Goal: Task Accomplishment & Management: Manage account settings

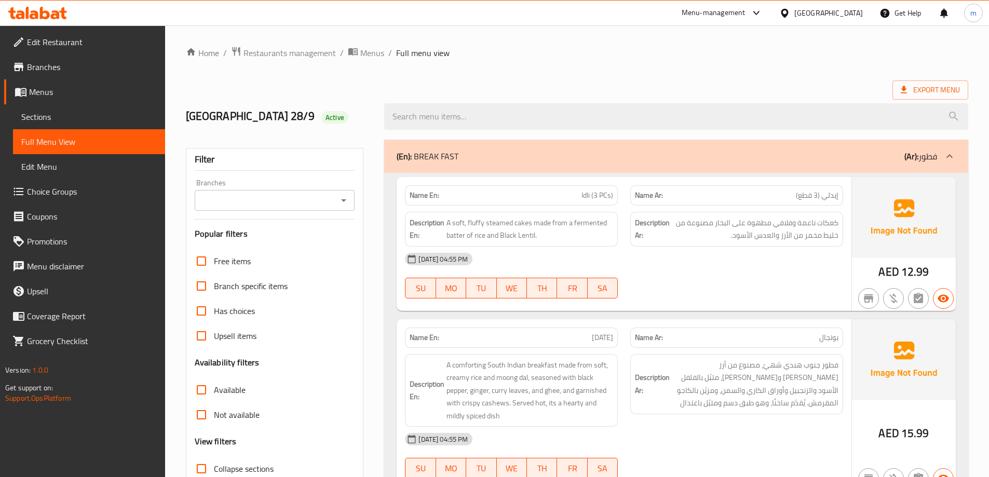
scroll to position [415, 0]
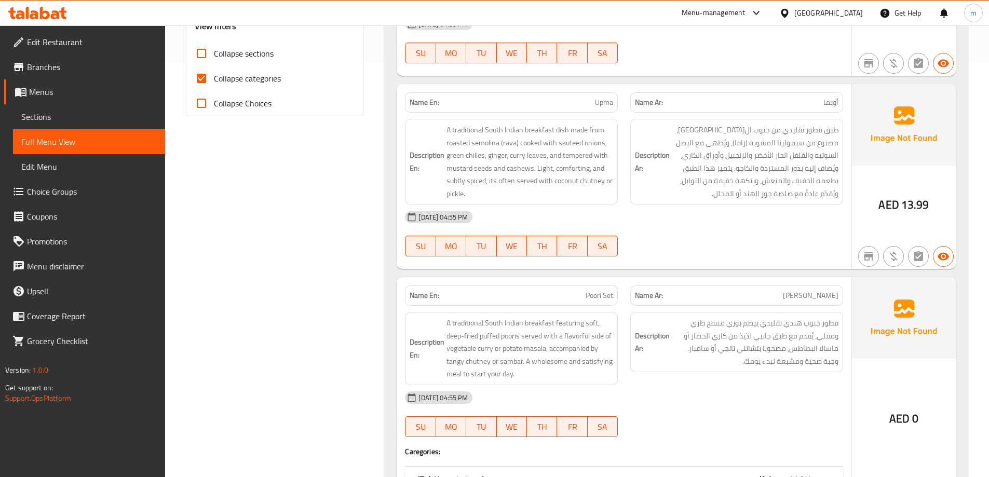
click at [614, 100] on div "Name En: Upma" at bounding box center [511, 102] width 213 height 20
click at [608, 101] on span "Upma" at bounding box center [604, 102] width 18 height 11
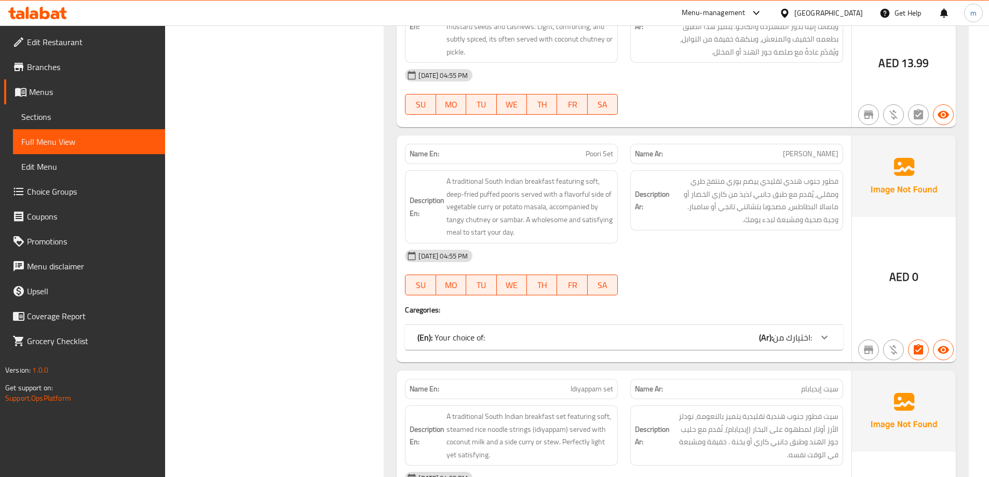
scroll to position [571, 0]
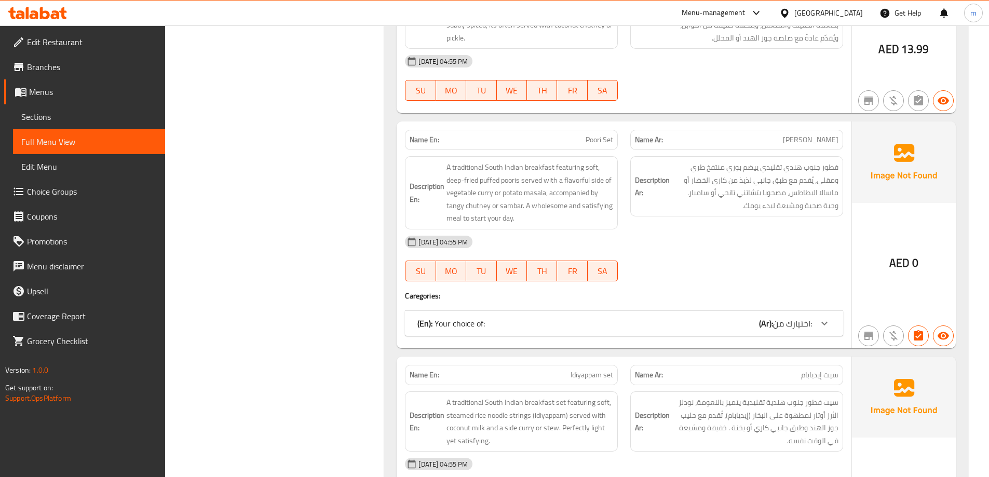
click at [699, 332] on div "(En): Your choice of: (Ar): اختيارك من:" at bounding box center [624, 323] width 438 height 25
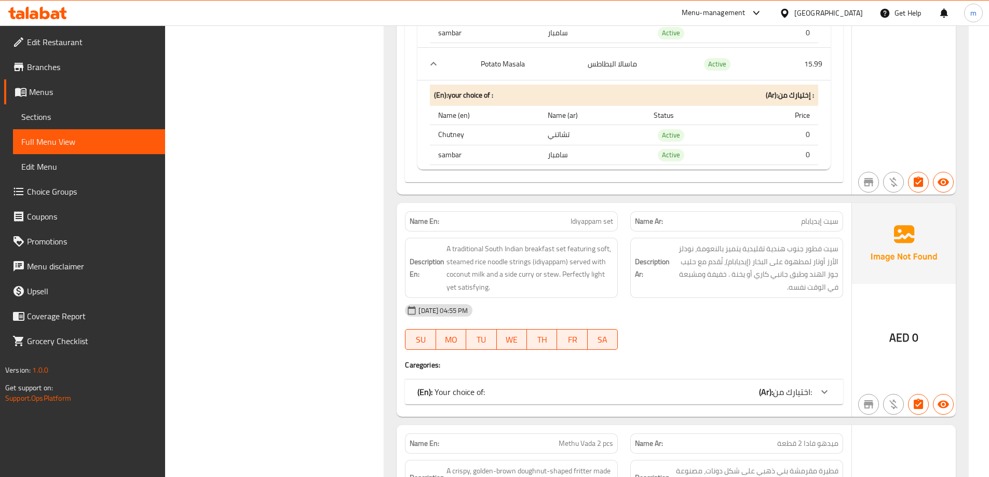
scroll to position [1038, 0]
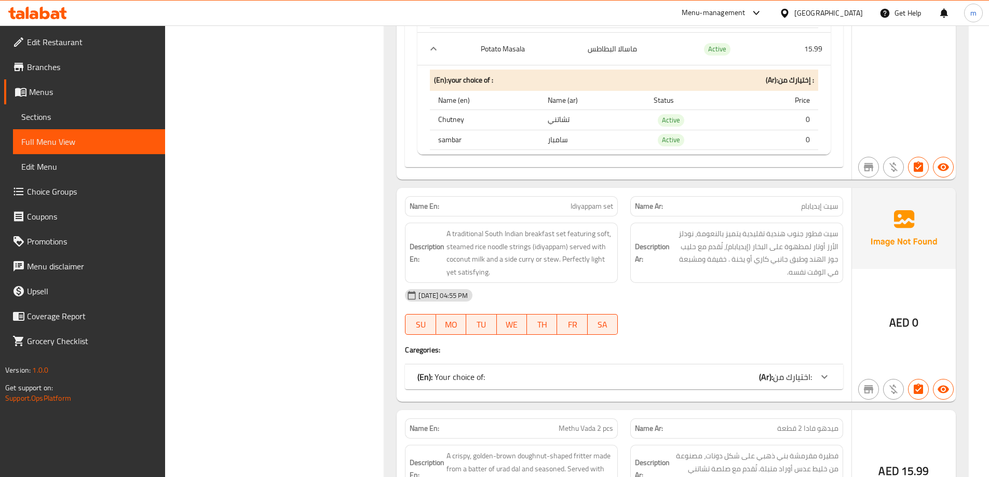
click at [751, 377] on div "(En): Your choice of: (Ar): اختيارك من:" at bounding box center [614, 377] width 394 height 12
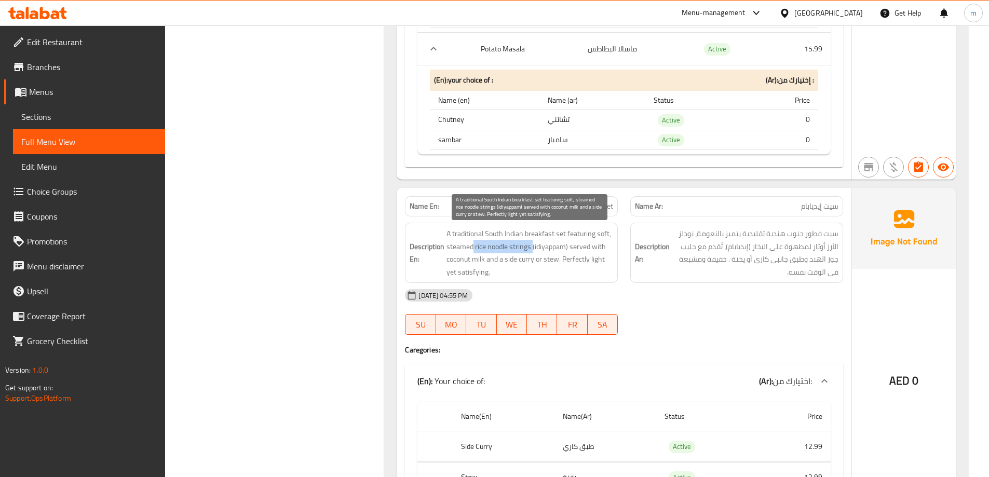
drag, startPoint x: 472, startPoint y: 247, endPoint x: 531, endPoint y: 250, distance: 59.2
click at [531, 250] on span "A traditional South Indian breakfast set featuring soft, steamed rice noodle st…" at bounding box center [529, 252] width 167 height 51
copy span "rice noodle strings"
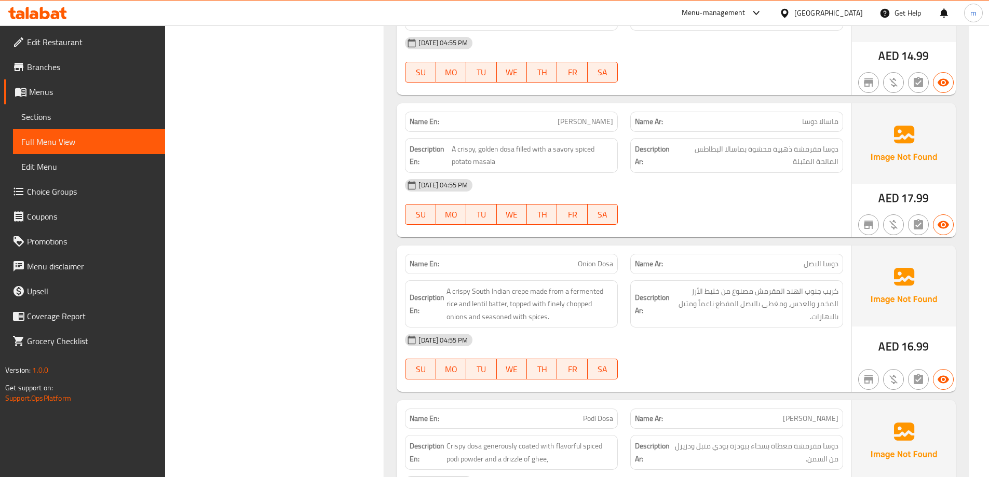
scroll to position [1868, 0]
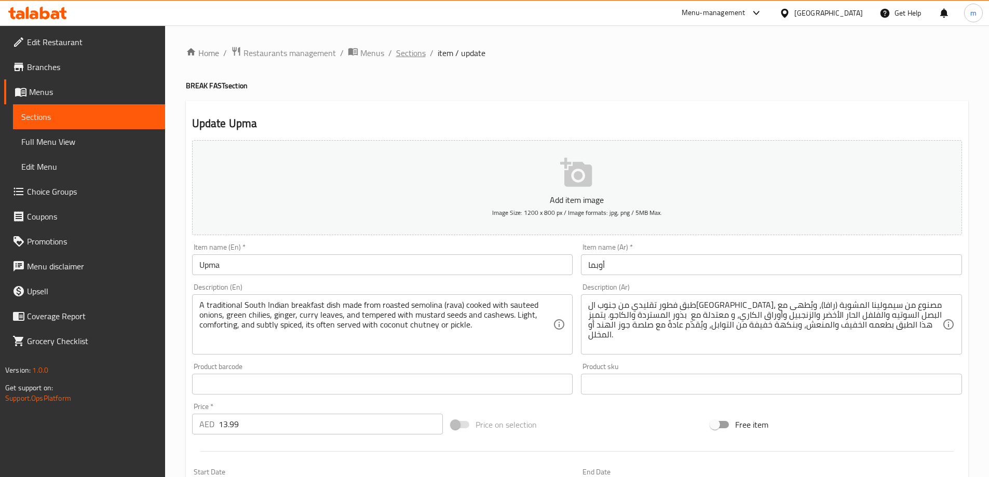
click at [397, 53] on span "Sections" at bounding box center [411, 53] width 30 height 12
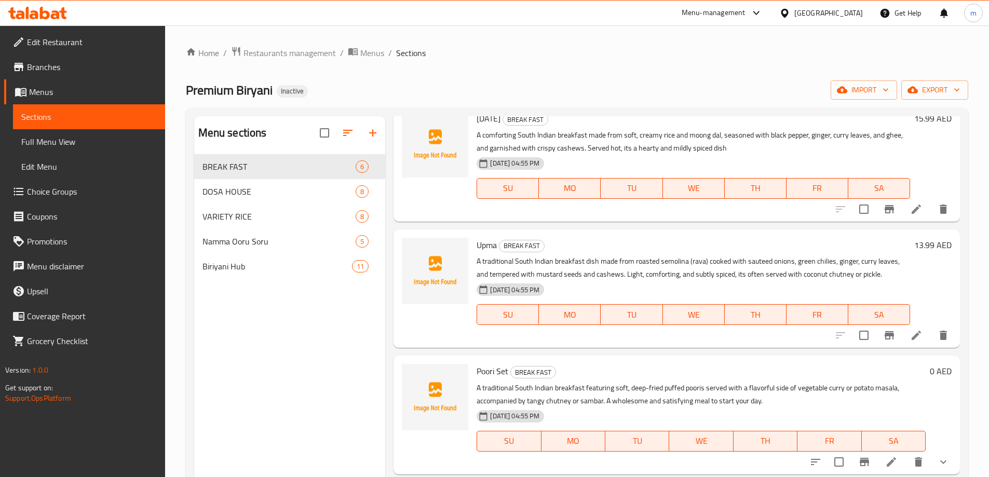
scroll to position [208, 0]
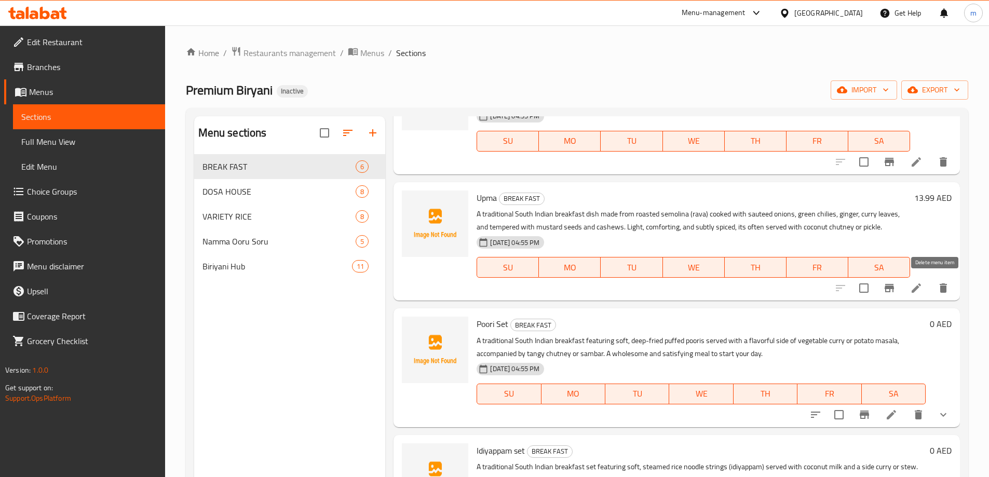
click at [939, 286] on icon "delete" at bounding box center [942, 287] width 7 height 9
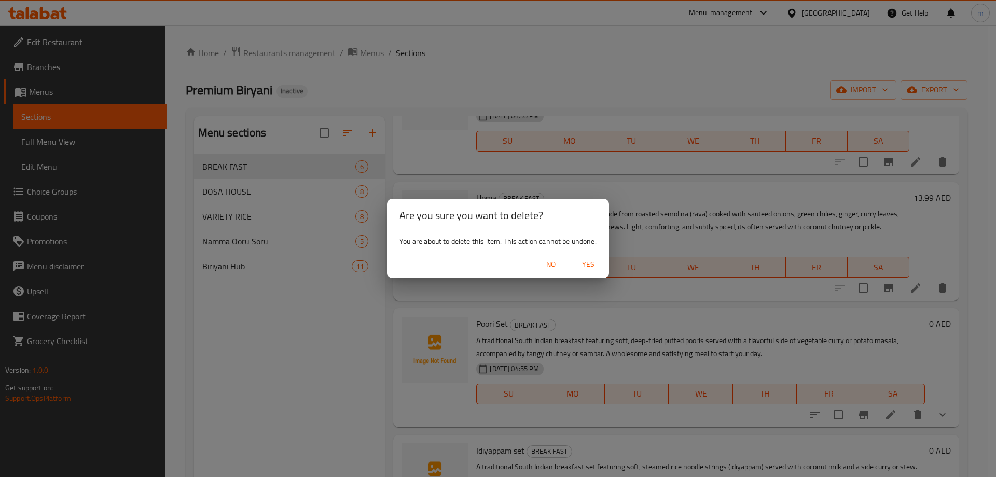
click at [547, 170] on div "Are you sure you want to delete? You are about to delete this item. This action…" at bounding box center [498, 238] width 996 height 477
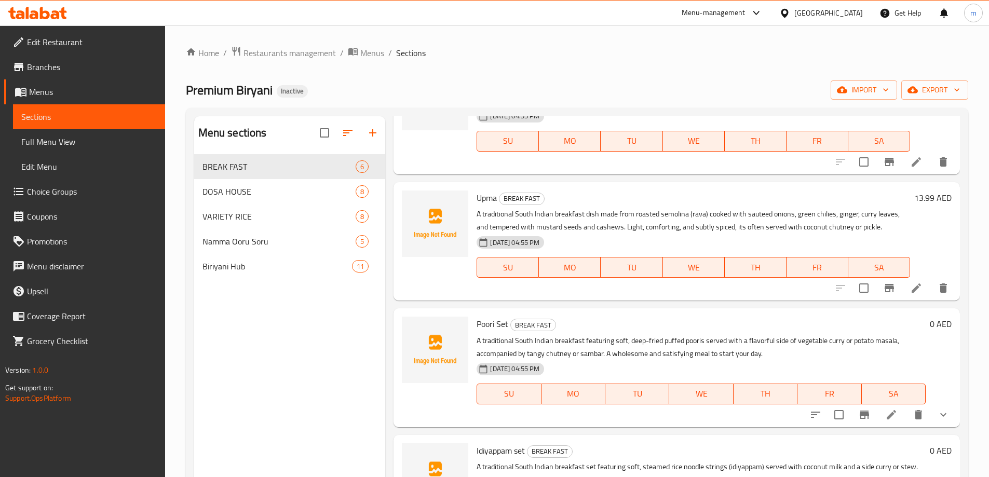
click at [491, 199] on span "Upma" at bounding box center [486, 198] width 20 height 16
copy h6 "Upma"
click at [939, 291] on icon "delete" at bounding box center [943, 288] width 12 height 12
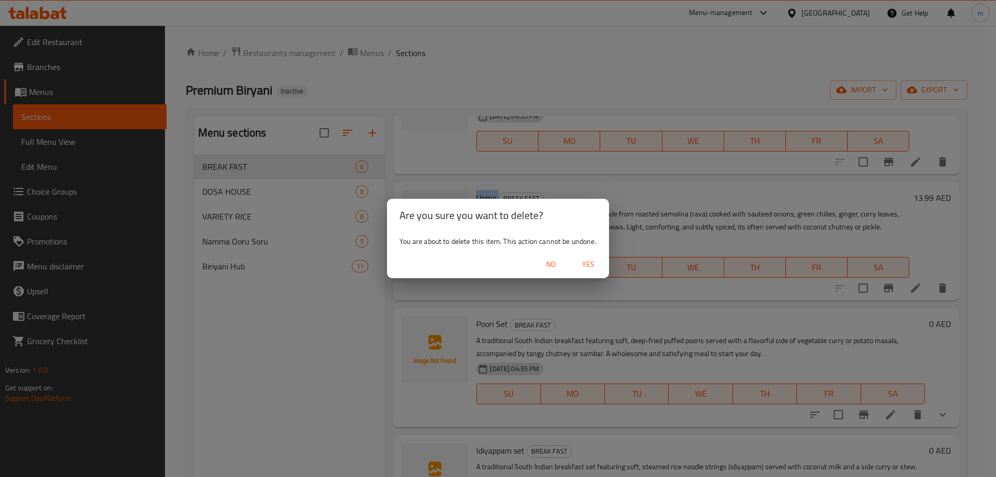
click at [581, 259] on span "Yes" at bounding box center [588, 264] width 25 height 13
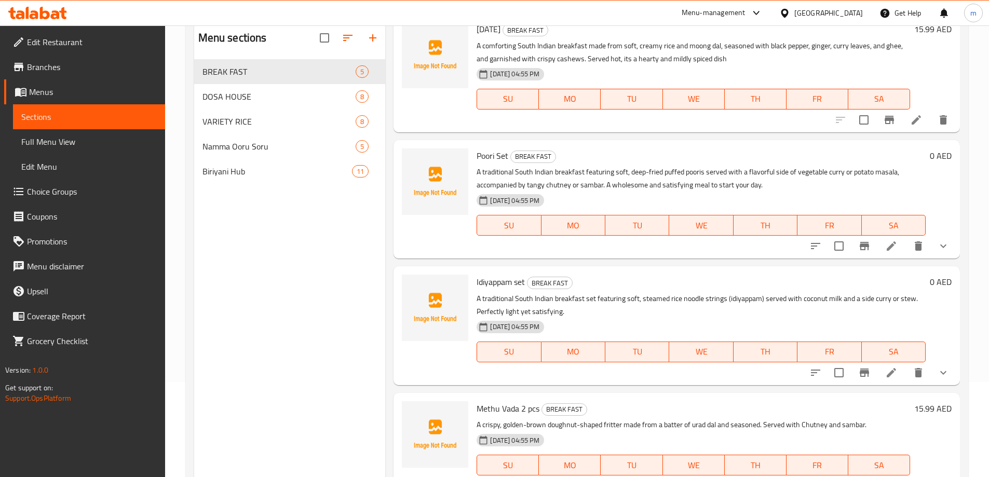
scroll to position [104, 0]
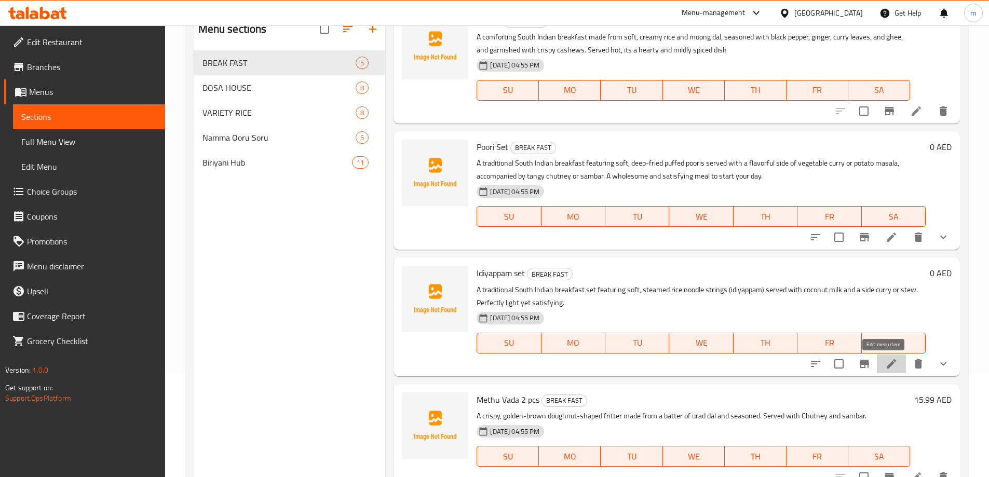
click at [885, 366] on icon at bounding box center [891, 364] width 12 height 12
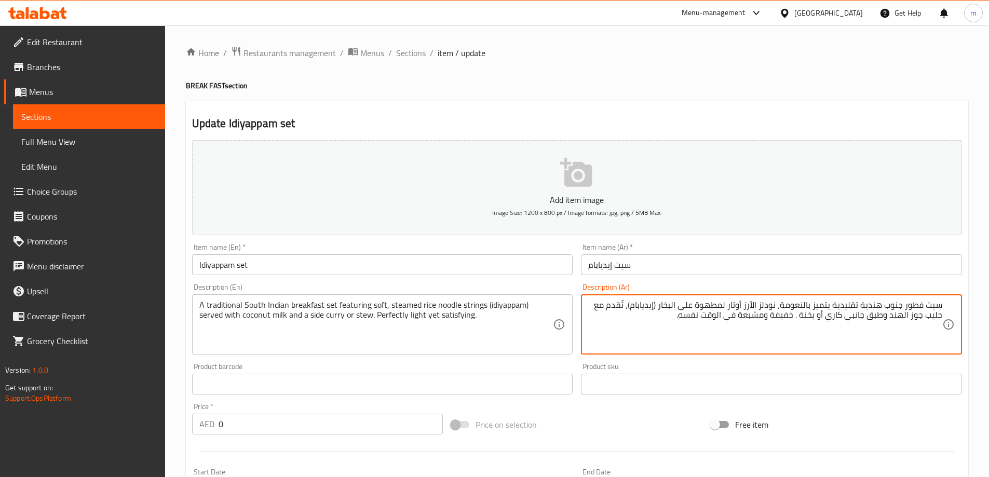
drag, startPoint x: 729, startPoint y: 305, endPoint x: 780, endPoint y: 303, distance: 50.9
click at [780, 303] on textarea "سيت فطور جنوب هندية تقليدية يتميز بالنعومة، نودلز الأرز أوتار لمطهوة على البخار…" at bounding box center [765, 324] width 354 height 49
paste textarea "خيوط نودلز الأرز"
click at [729, 304] on textarea "سيت فطور جنوب هندية تقليدية يتميز بالنعومة،خيوط نودلز الأرزالمطهوة على البخار (…" at bounding box center [765, 324] width 354 height 49
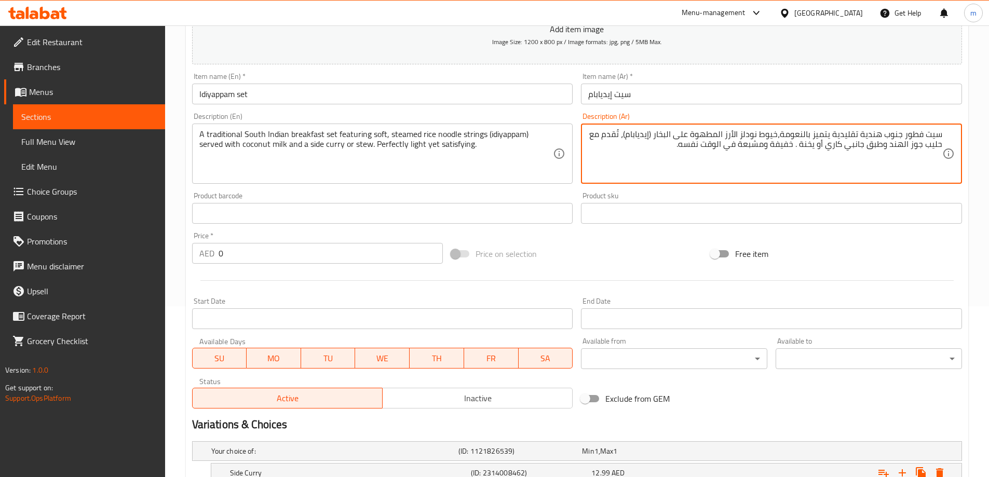
scroll to position [280, 0]
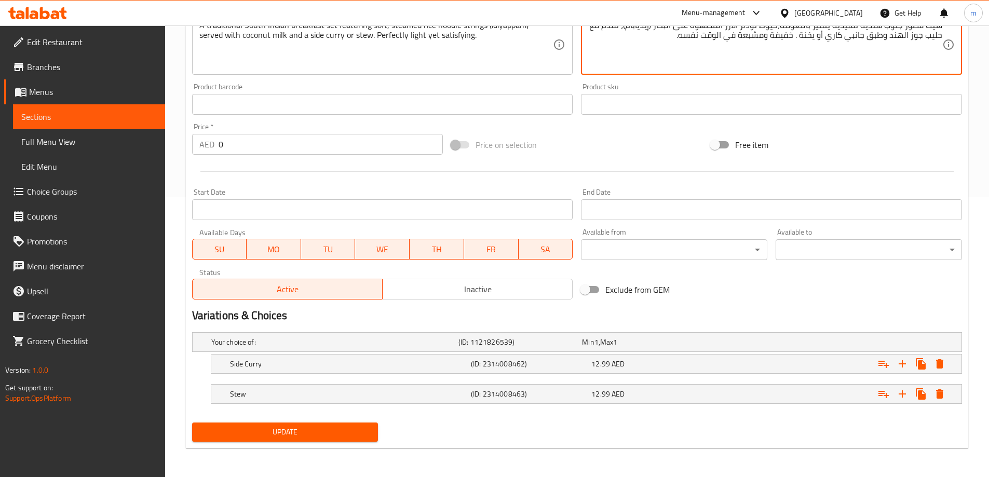
type textarea "سيت فطور جنوب هندية تقليدية يتميز بالنعومة،خيوط نودلز الأرز المطهوة على البخار …"
click at [353, 430] on span "Update" at bounding box center [285, 432] width 170 height 13
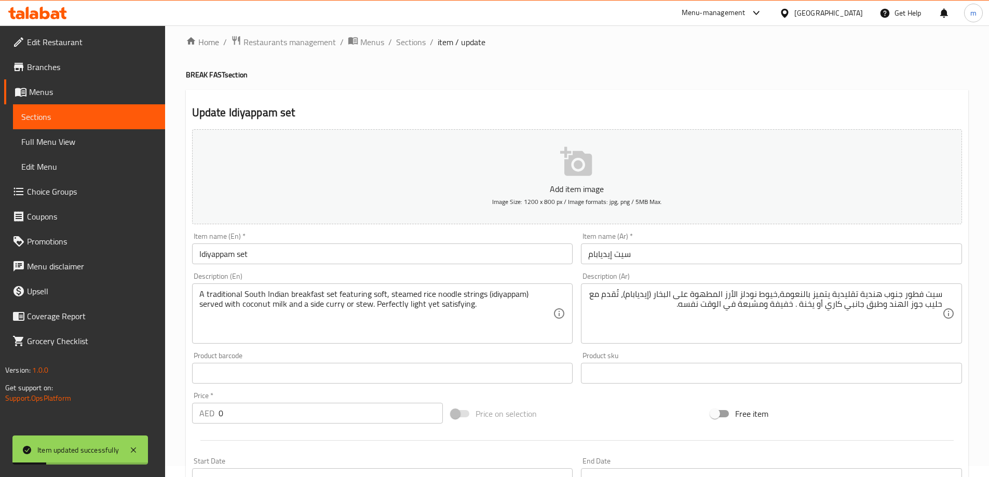
scroll to position [0, 0]
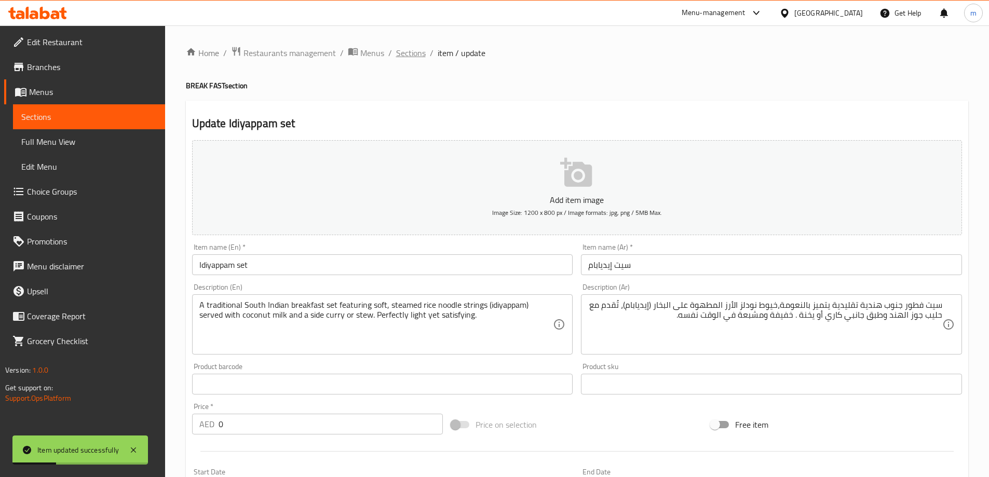
click at [416, 59] on span "Sections" at bounding box center [411, 53] width 30 height 12
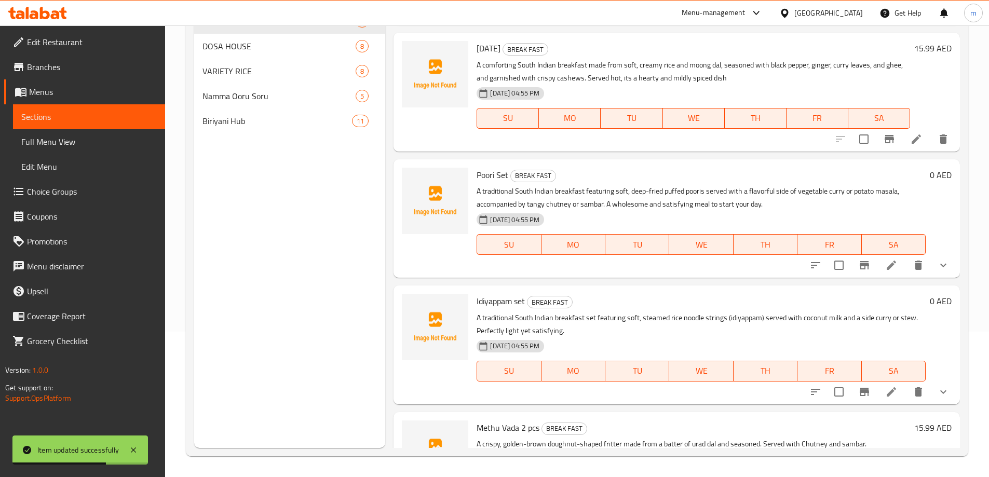
scroll to position [155, 0]
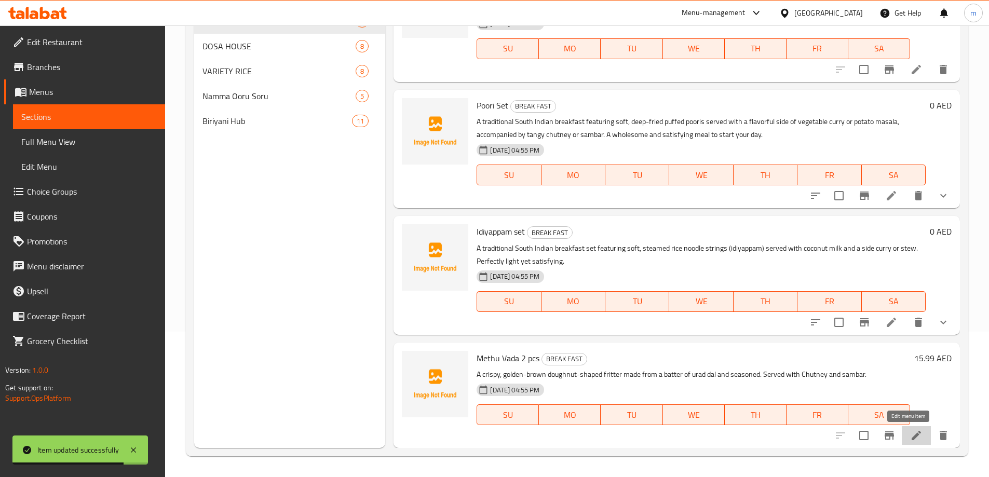
click at [910, 440] on icon at bounding box center [916, 435] width 12 height 12
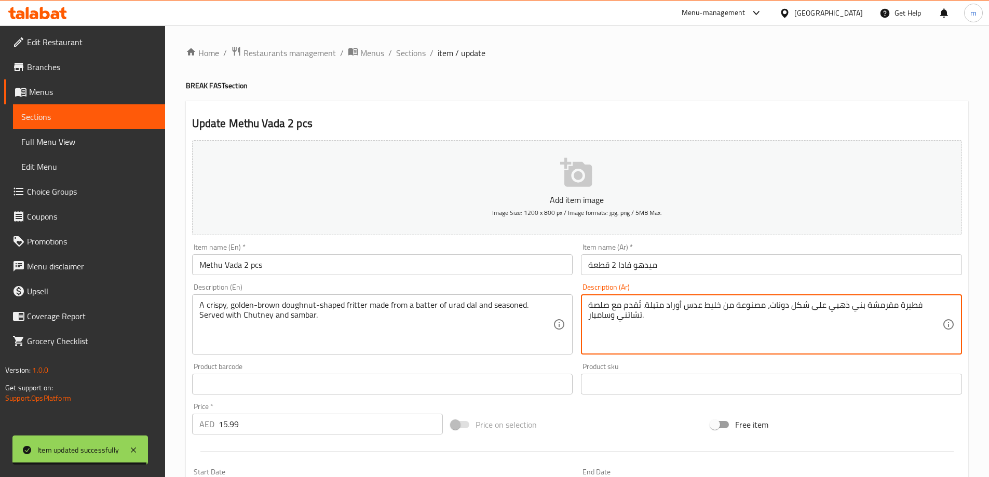
click at [875, 309] on textarea "فطيرة مقرمشة بني ذهبي على شكل دونات، مصنوعة من خليط عدس أوراد متبلة. تُقدم مع ص…" at bounding box center [765, 324] width 354 height 49
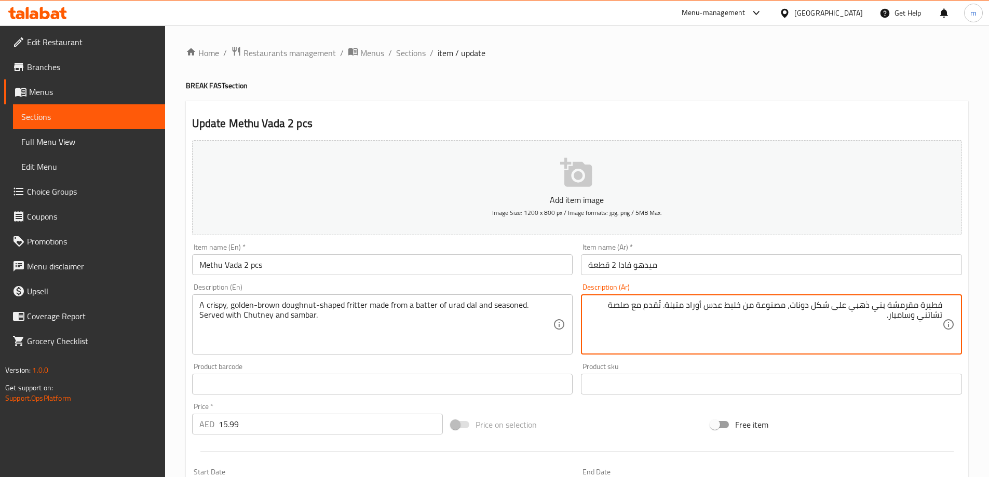
click at [935, 311] on textarea "فطيرة مقرمشة بني ذهبي على شكل دونات، مصنوعة من خليط عدس أوراد متبلة. تُقدم مع ص…" at bounding box center [765, 324] width 354 height 49
type textarea "فطيرة مقرمشة بني ذهبي على شكل دونات، مصنوعة من خليط عدس أوراد متبلة. تُقدم مع ص…"
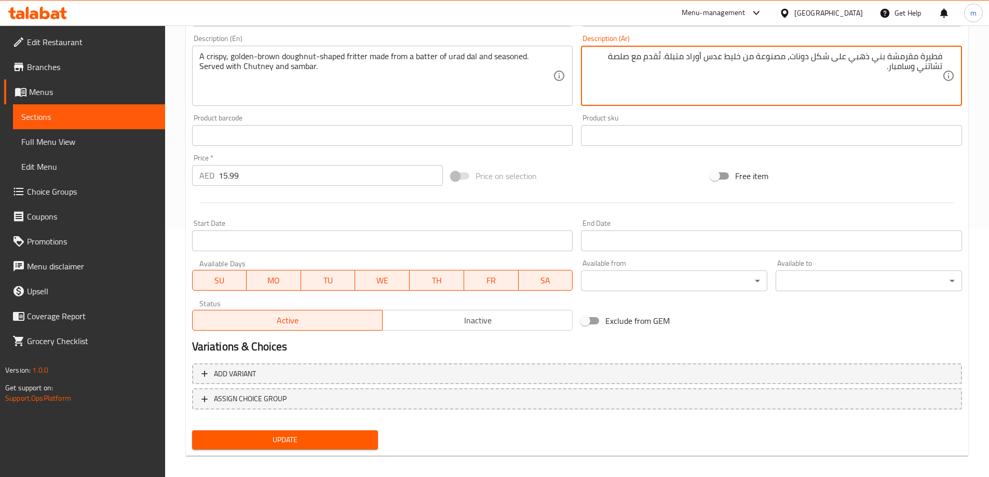
scroll to position [256, 0]
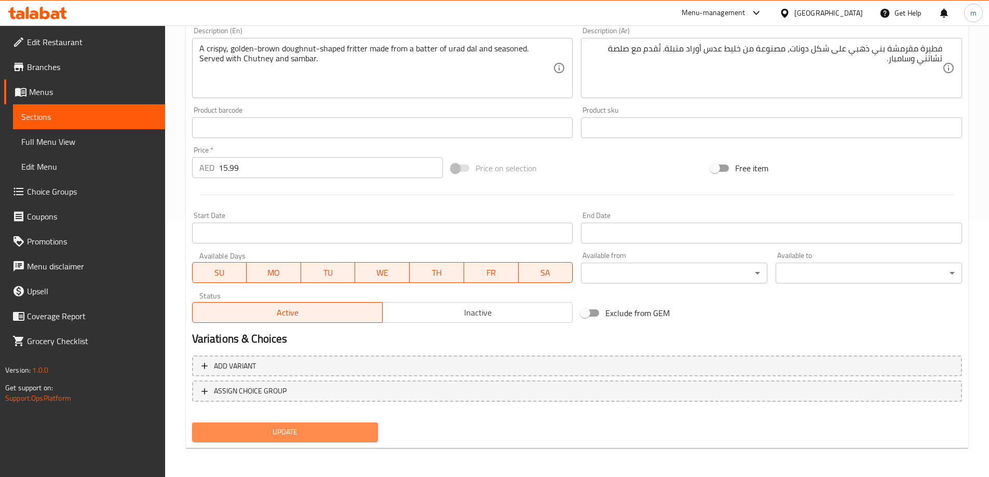
click at [359, 425] on button "Update" at bounding box center [285, 431] width 186 height 19
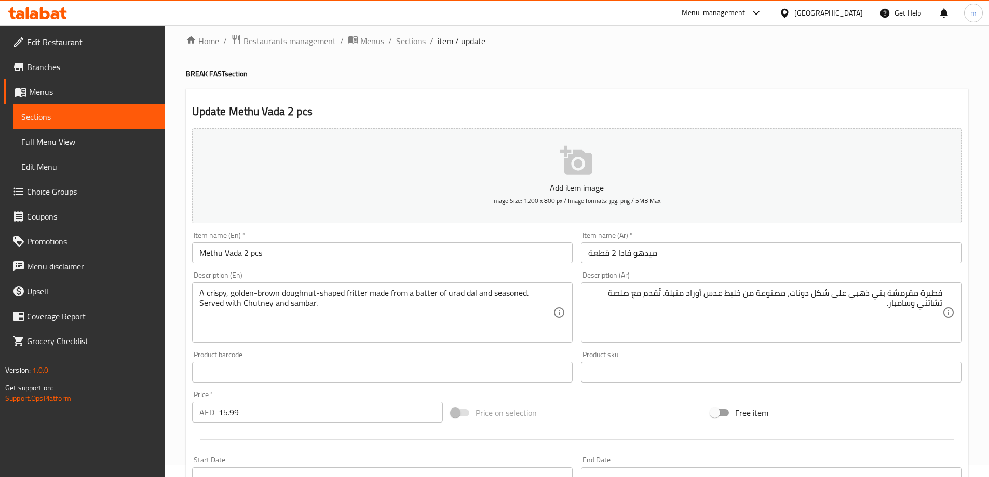
scroll to position [0, 0]
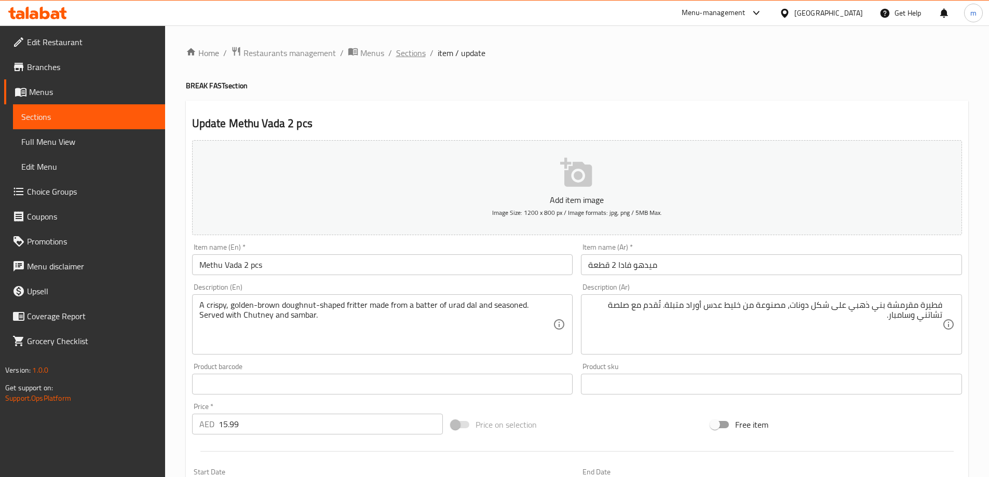
click at [402, 54] on span "Sections" at bounding box center [411, 53] width 30 height 12
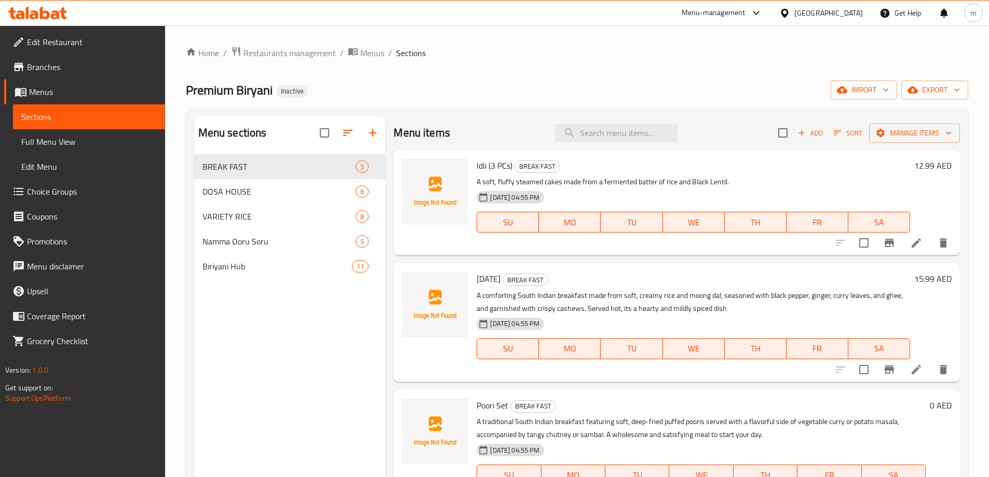
click at [918, 168] on h6 "12.99 AED" at bounding box center [932, 165] width 37 height 15
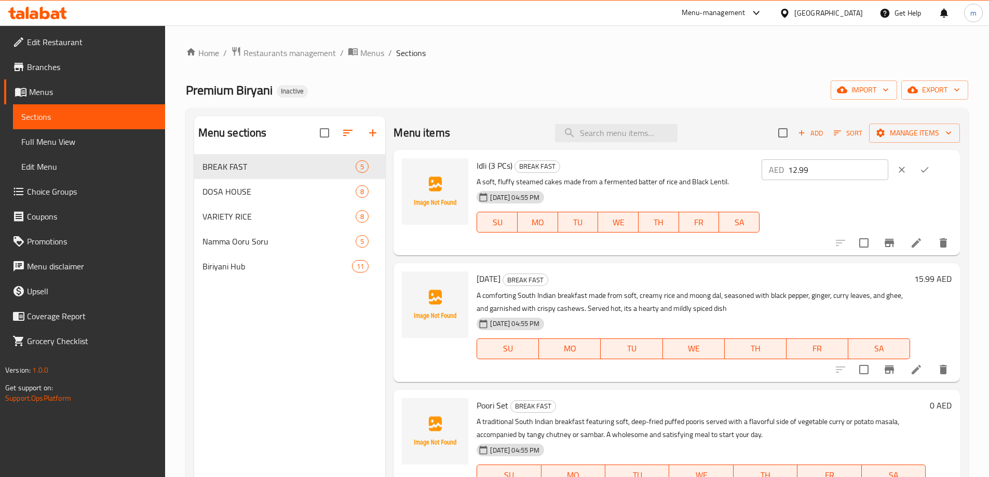
click at [923, 165] on icon "ok" at bounding box center [924, 170] width 10 height 10
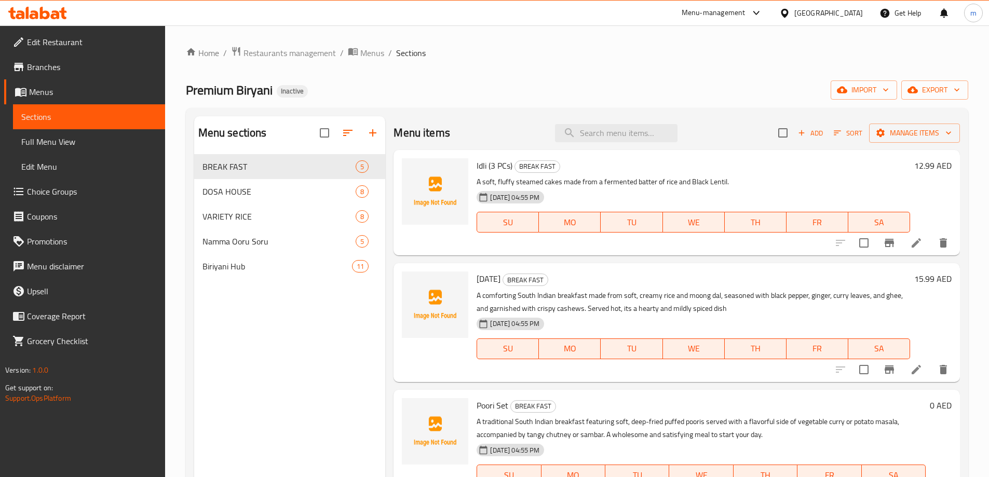
click at [86, 44] on span "Edit Restaurant" at bounding box center [92, 42] width 130 height 12
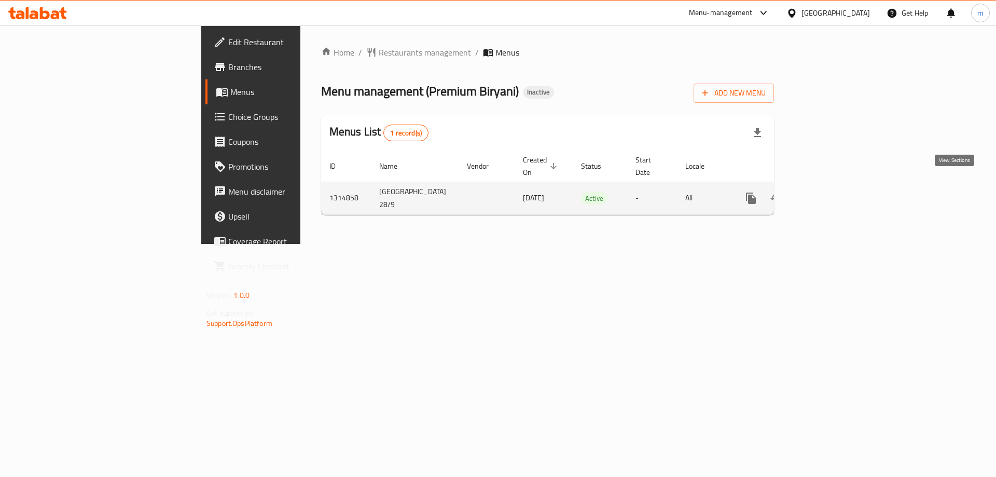
click at [839, 194] on link "enhanced table" at bounding box center [826, 198] width 25 height 25
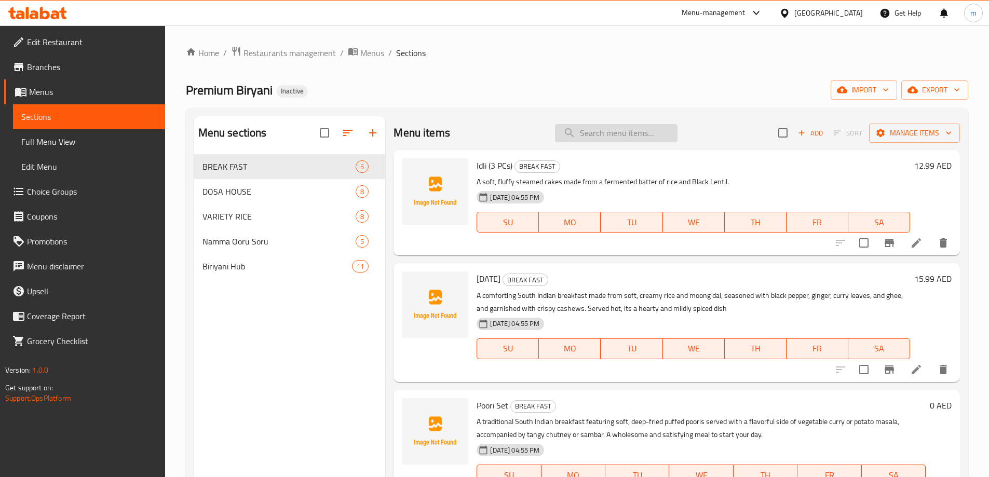
click at [604, 131] on input "search" at bounding box center [616, 133] width 122 height 18
paste input "Plain Dosa"
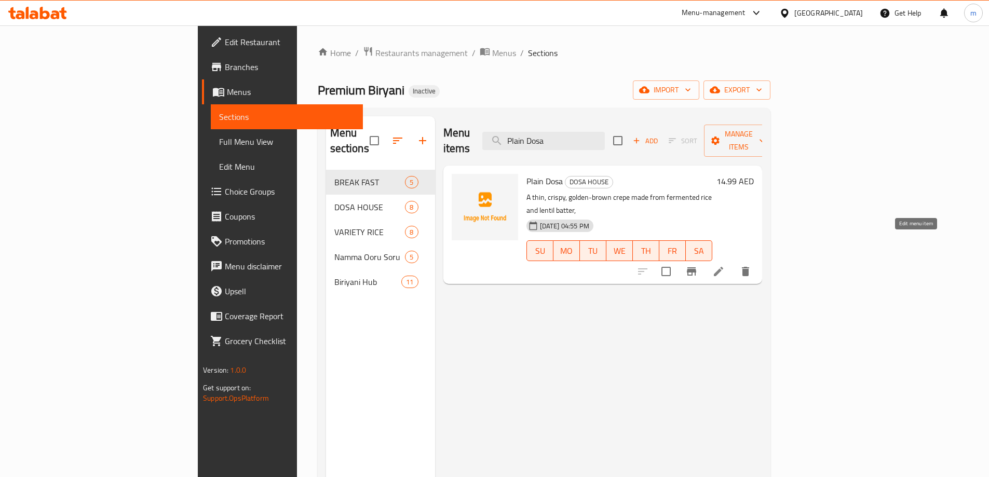
type input "Plain Dosa"
click at [725, 265] on icon at bounding box center [718, 271] width 12 height 12
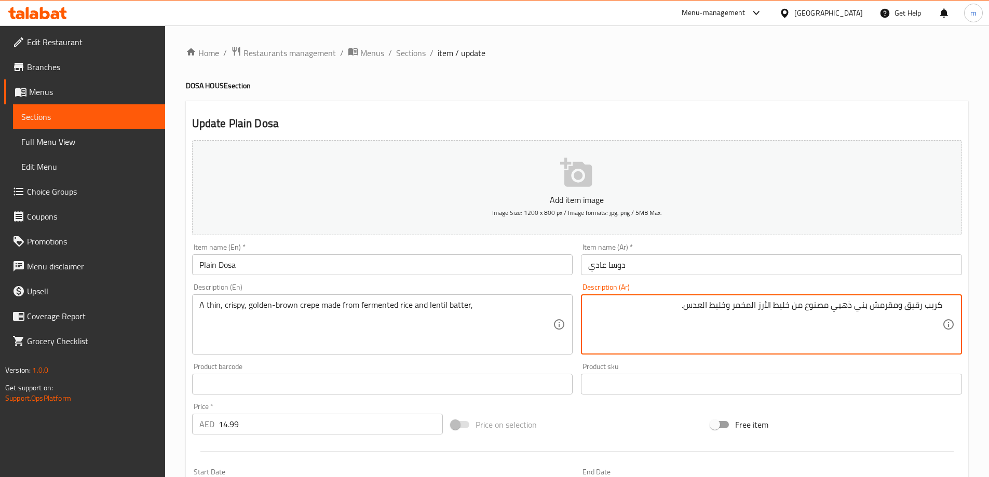
click at [724, 306] on textarea "كريب رقيق ومقرمش بني ذهبي مصنوع من خليط الأرز المخمر وخليط العدس." at bounding box center [765, 324] width 354 height 49
click at [716, 308] on textarea "كريب رقيق ومقرمش بني ذهبي مصنوع من خليط الأرز المخمر العدس." at bounding box center [765, 324] width 354 height 49
click at [757, 308] on textarea "كريب رقيق ومقرمش بني ذهبي مصنوع من خليط الأرز المخمر ." at bounding box center [765, 324] width 354 height 49
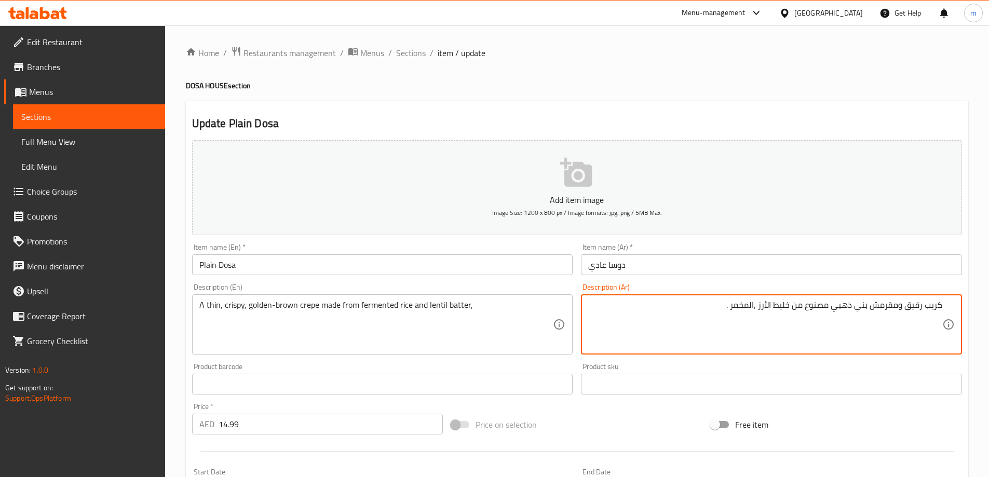
paste textarea "عدسال"
click at [759, 312] on textarea "كريب رقيق ومقرمش بني ذهبي مصنوع من خليط الأرز ,العدس المخمر ." at bounding box center [765, 324] width 354 height 49
click at [759, 303] on textarea "كريب رقيق ومقرمش بني ذهبي مصنوع من خليط الأرزوالعدس المخمر ." at bounding box center [765, 324] width 354 height 49
click at [754, 303] on textarea "كريب رقيق ومقرمش بني ذهبي مصنوع من خليط الأرز والعدس المخمر ." at bounding box center [765, 324] width 354 height 49
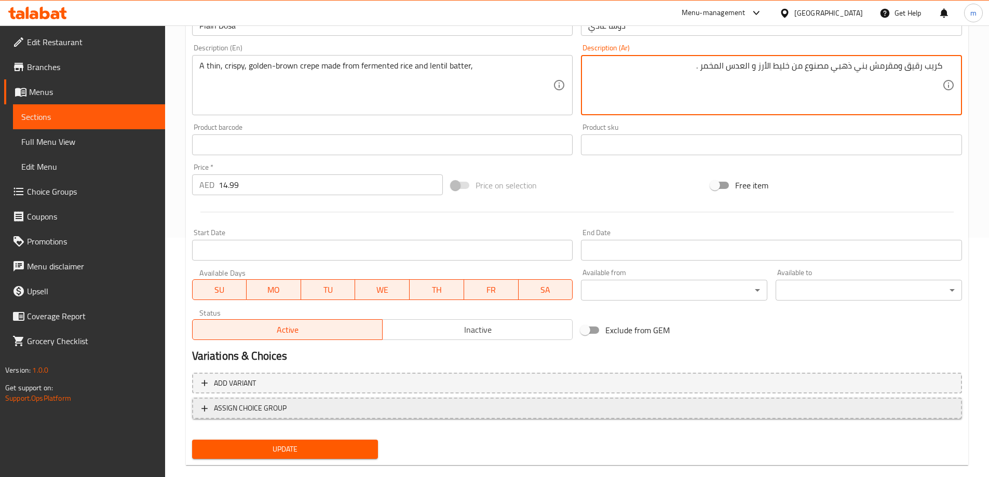
scroll to position [256, 0]
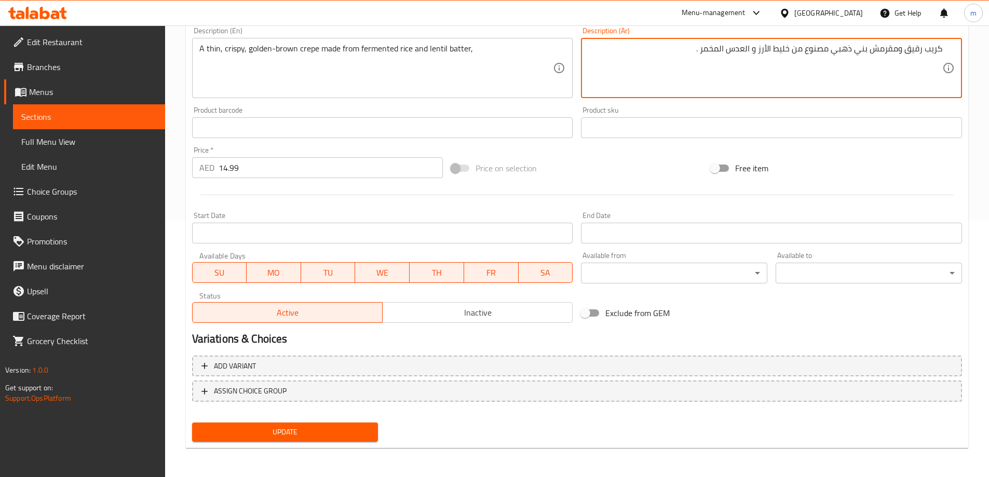
type textarea "كريب رقيق ومقرمش بني ذهبي مصنوع من خليط الأرز و العدس المخمر ."
click at [336, 439] on span "Update" at bounding box center [285, 432] width 170 height 13
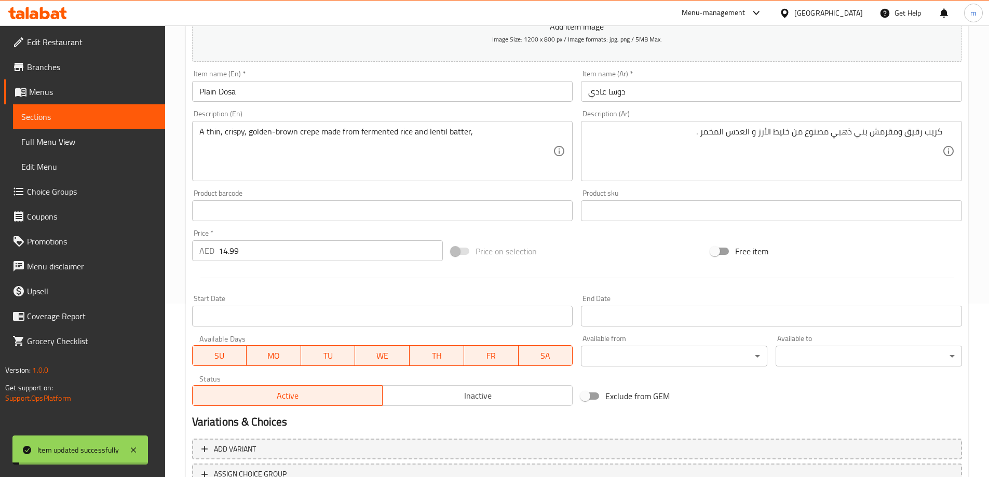
scroll to position [0, 0]
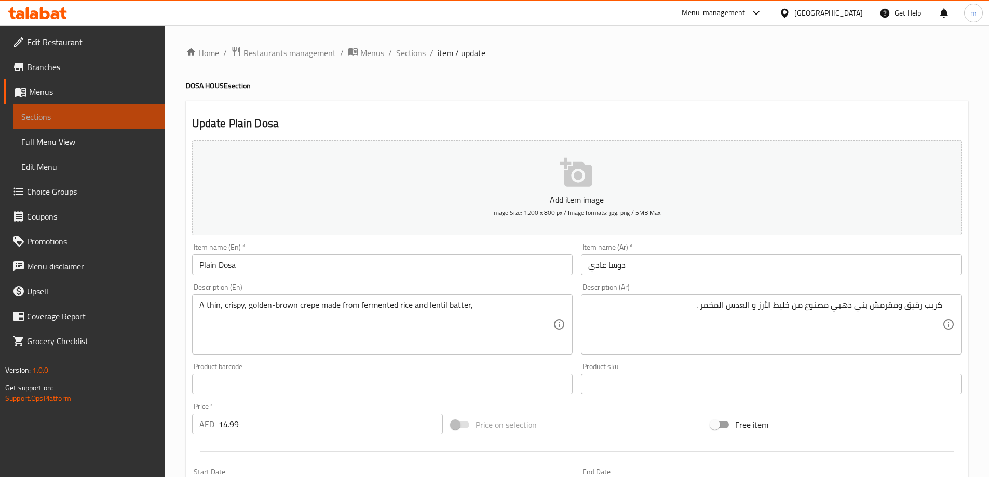
click at [79, 117] on span "Sections" at bounding box center [88, 117] width 135 height 12
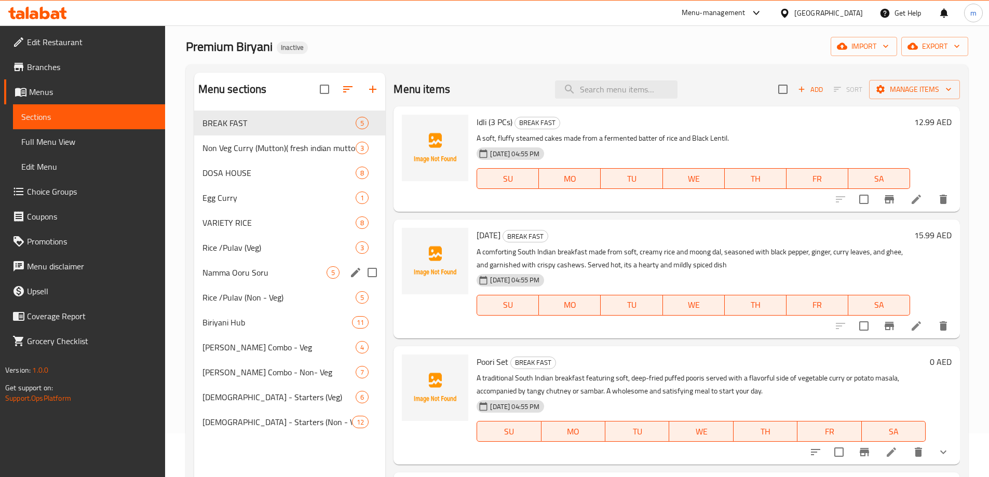
scroll to position [104, 0]
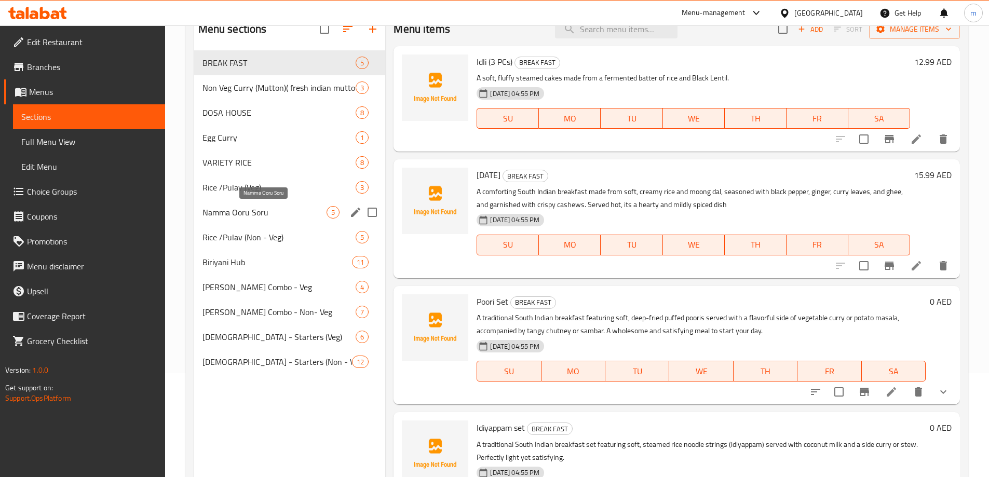
click at [242, 216] on span "Namma Ooru Soru" at bounding box center [264, 212] width 125 height 12
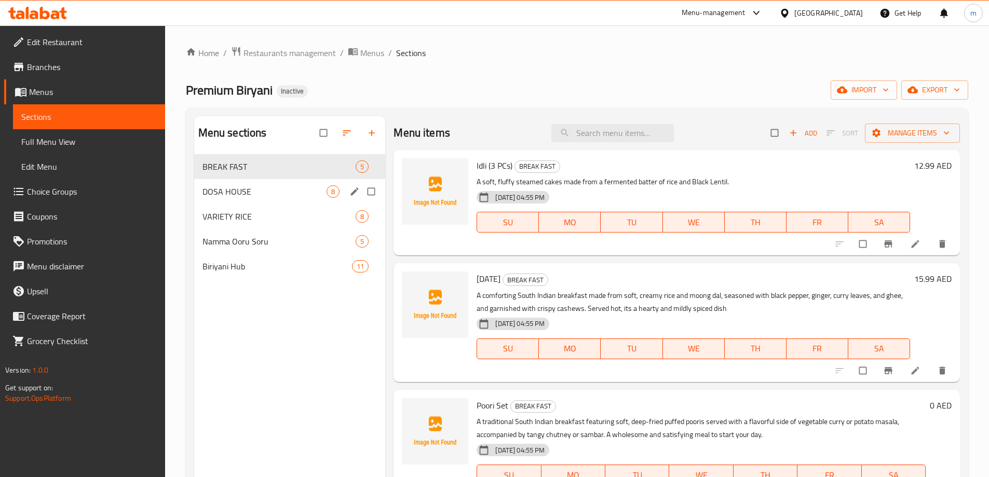
click at [275, 185] on span "DOSA HOUSE" at bounding box center [264, 191] width 125 height 12
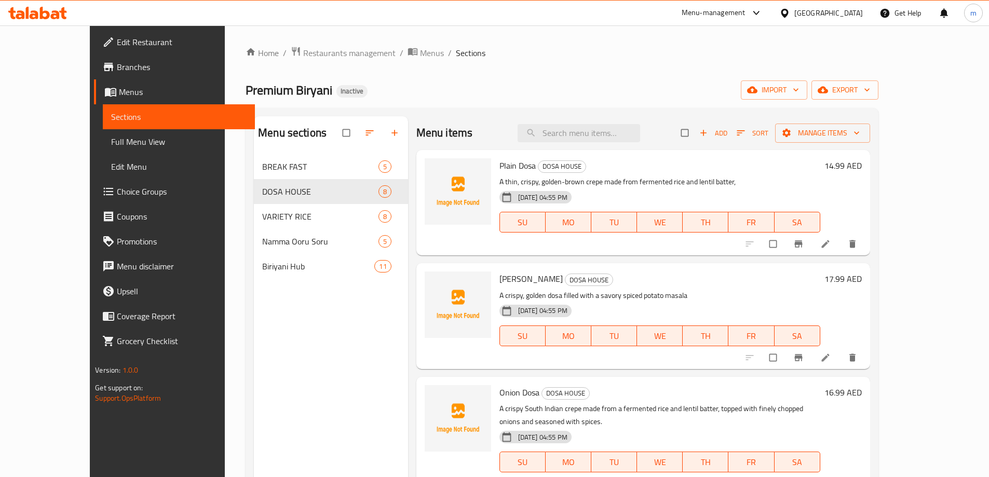
click at [111, 142] on span "Full Menu View" at bounding box center [178, 141] width 135 height 12
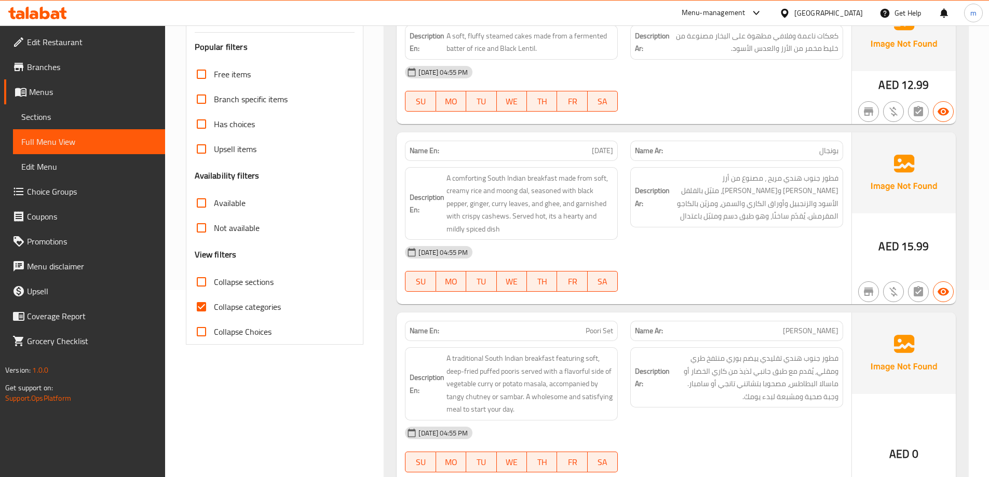
scroll to position [208, 0]
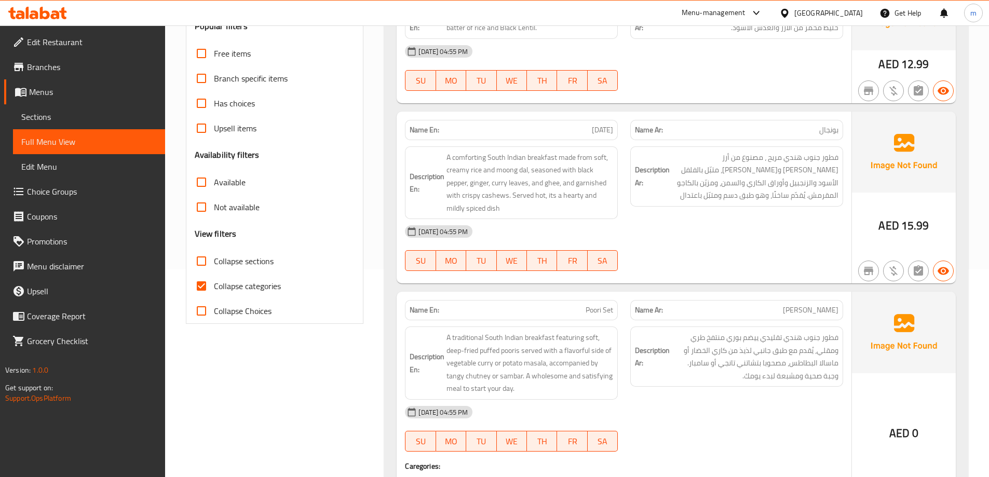
click at [261, 291] on span "Collapse categories" at bounding box center [247, 286] width 67 height 12
click at [214, 291] on input "Collapse categories" at bounding box center [201, 286] width 25 height 25
checkbox input "false"
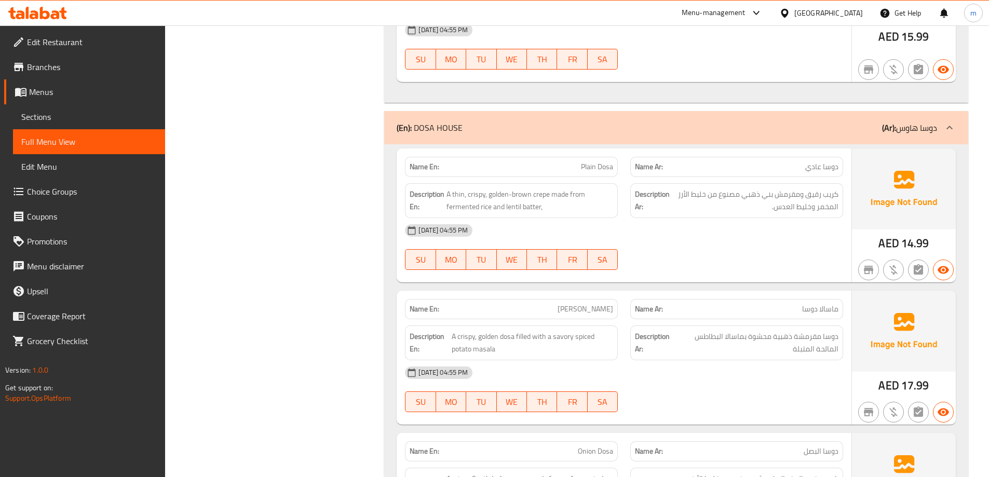
scroll to position [1453, 0]
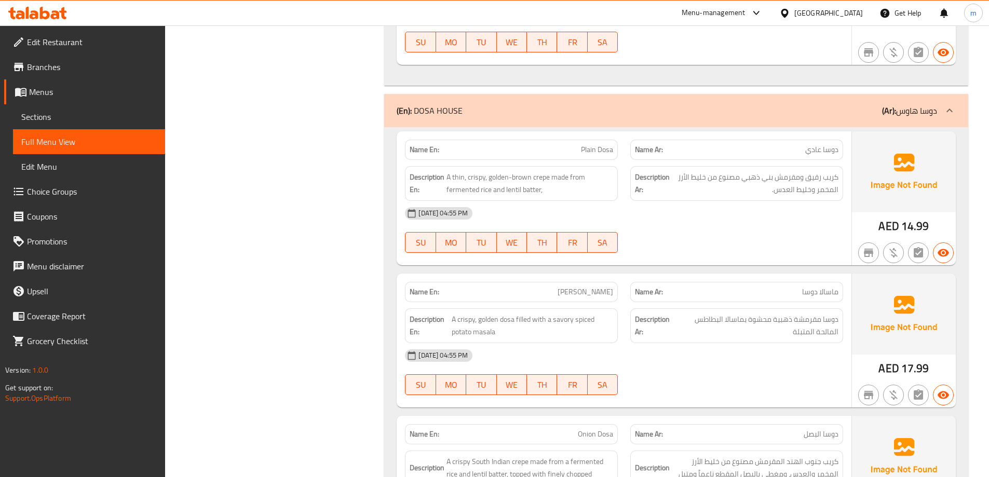
click at [605, 146] on span "Plain Dosa" at bounding box center [597, 149] width 32 height 11
copy span "Plain Dosa"
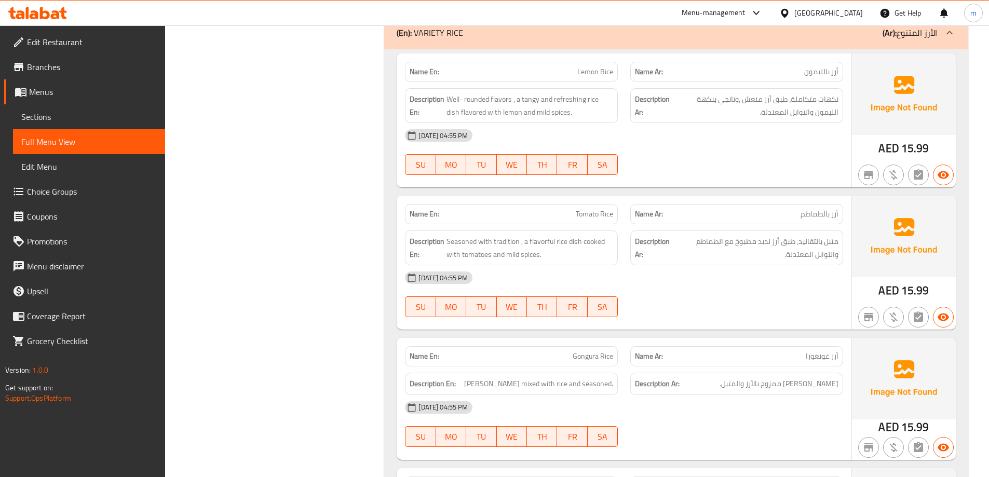
scroll to position [2803, 0]
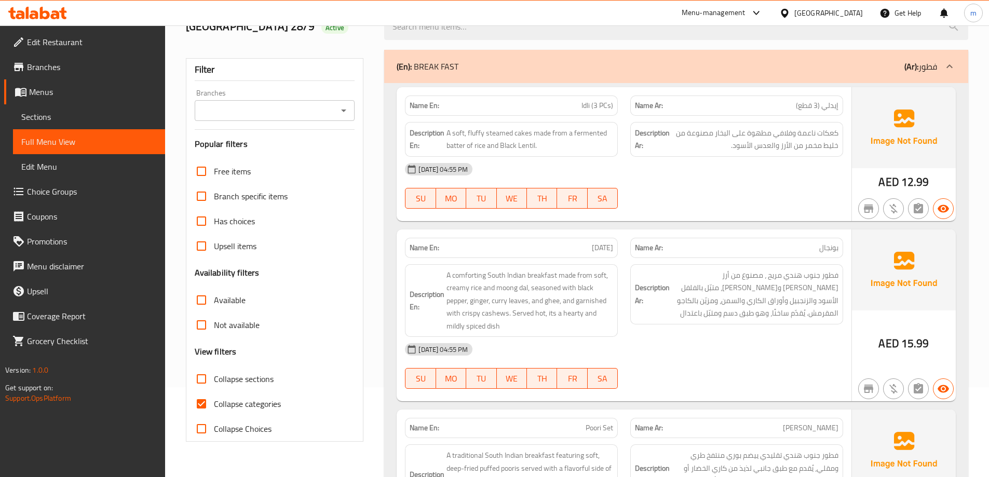
scroll to position [104, 0]
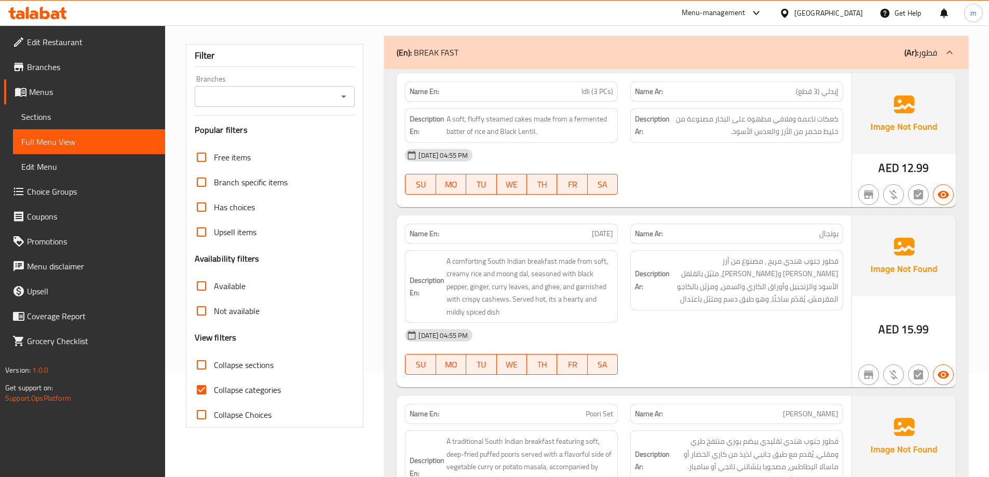
click at [255, 396] on span "Collapse categories" at bounding box center [247, 390] width 67 height 12
click at [214, 397] on input "Collapse categories" at bounding box center [201, 389] width 25 height 25
checkbox input "false"
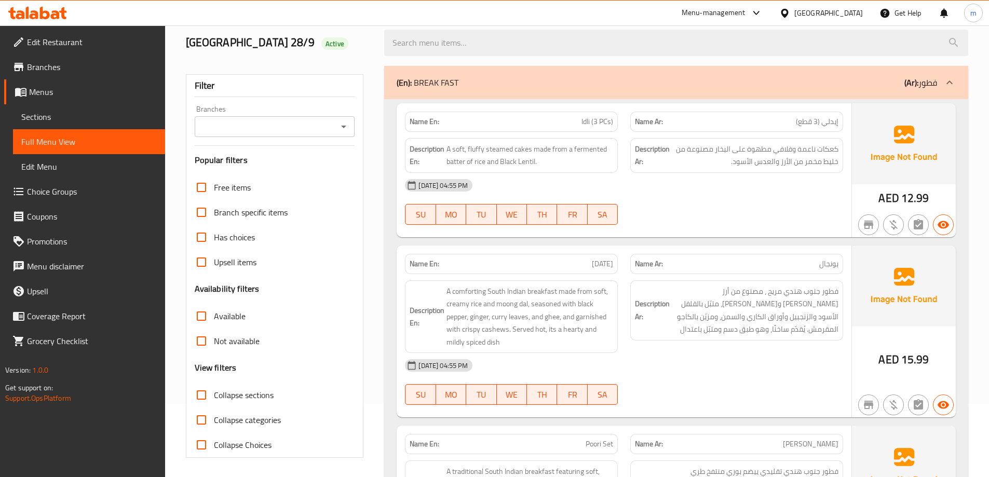
scroll to position [0, 0]
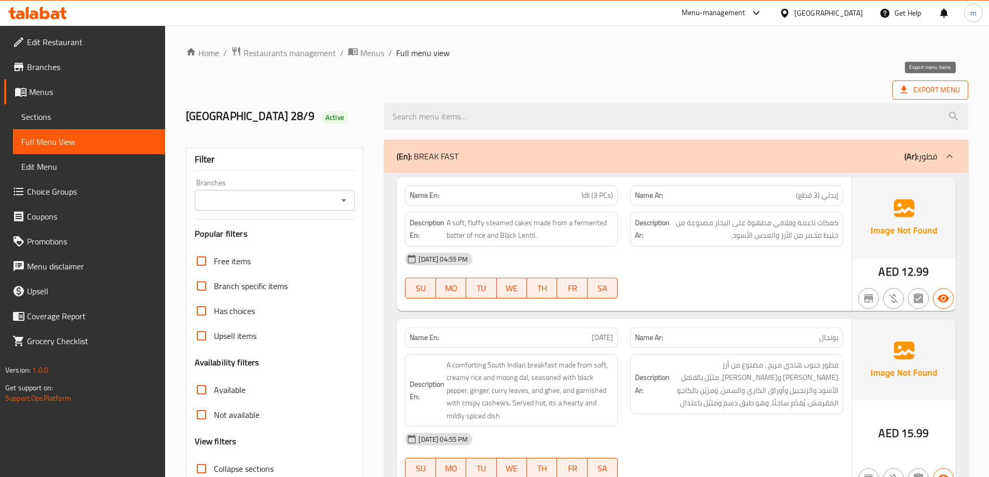
click at [926, 92] on span "Export Menu" at bounding box center [929, 90] width 59 height 13
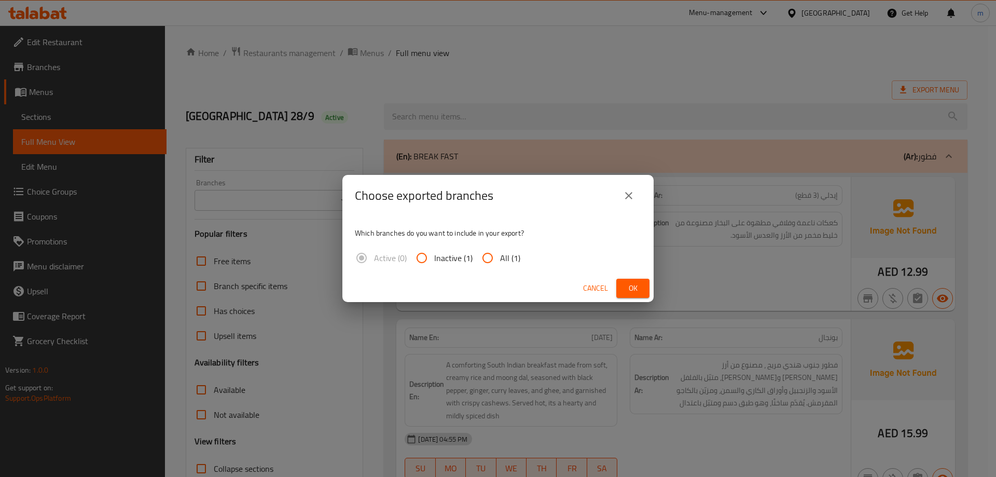
click at [510, 257] on span "All (1)" at bounding box center [510, 258] width 20 height 12
click at [500, 257] on input "All (1)" at bounding box center [487, 257] width 25 height 25
radio input "true"
click at [634, 290] on span "Ok" at bounding box center [633, 288] width 17 height 13
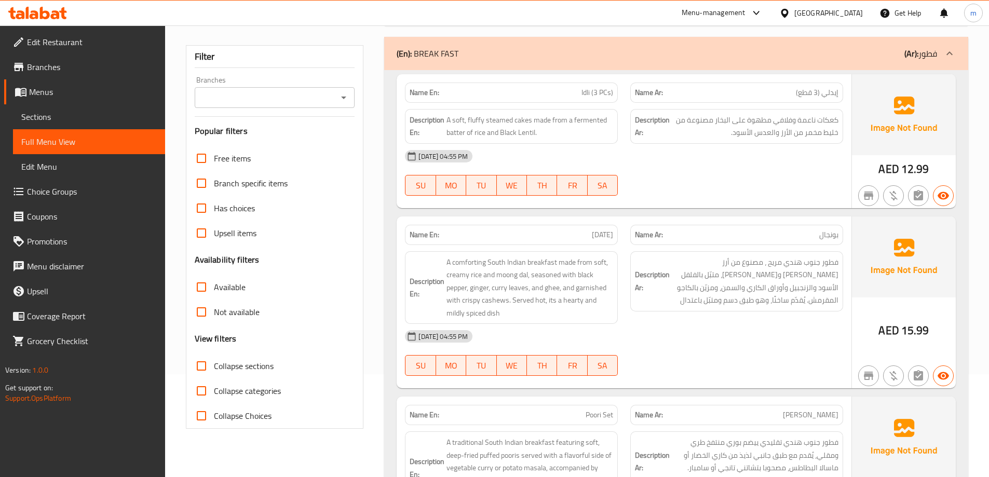
scroll to position [104, 0]
